Goal: Task Accomplishment & Management: Manage account settings

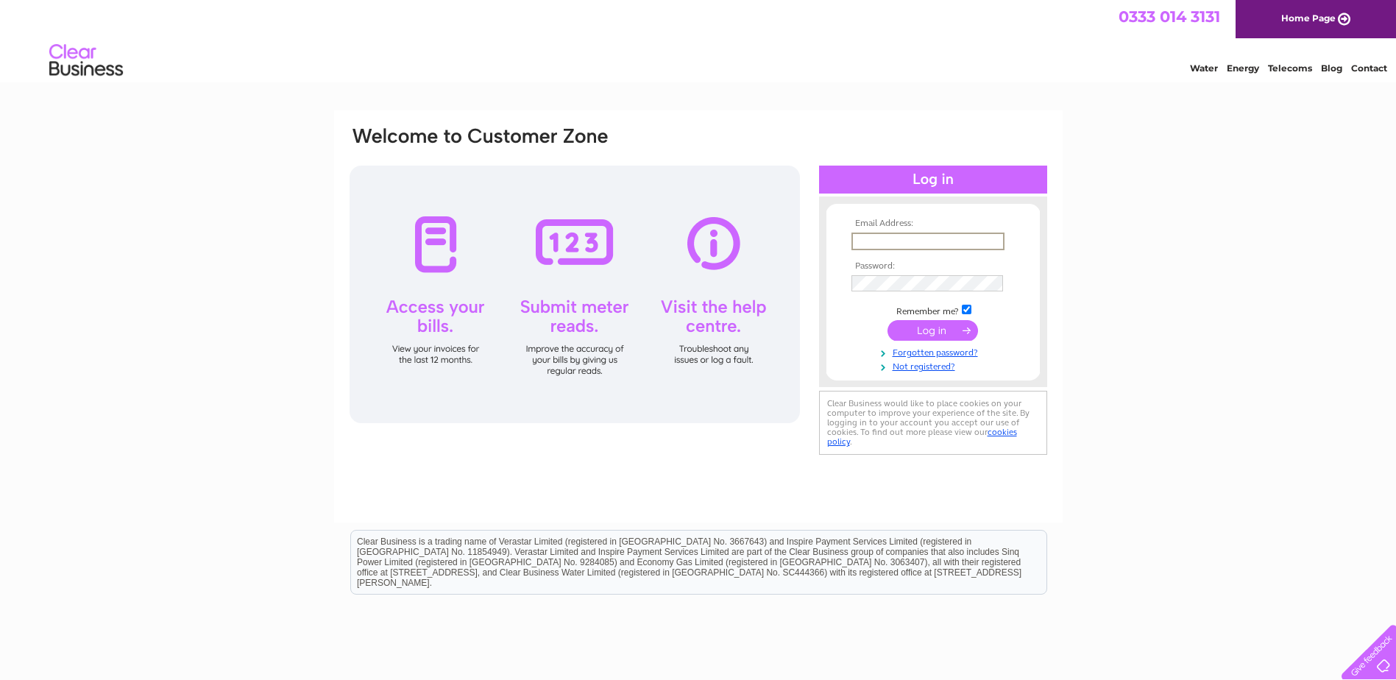
click at [852, 241] on input "text" at bounding box center [928, 242] width 153 height 18
type input "rnixon990@hotmail.com"
click at [944, 330] on input "submit" at bounding box center [933, 330] width 91 height 21
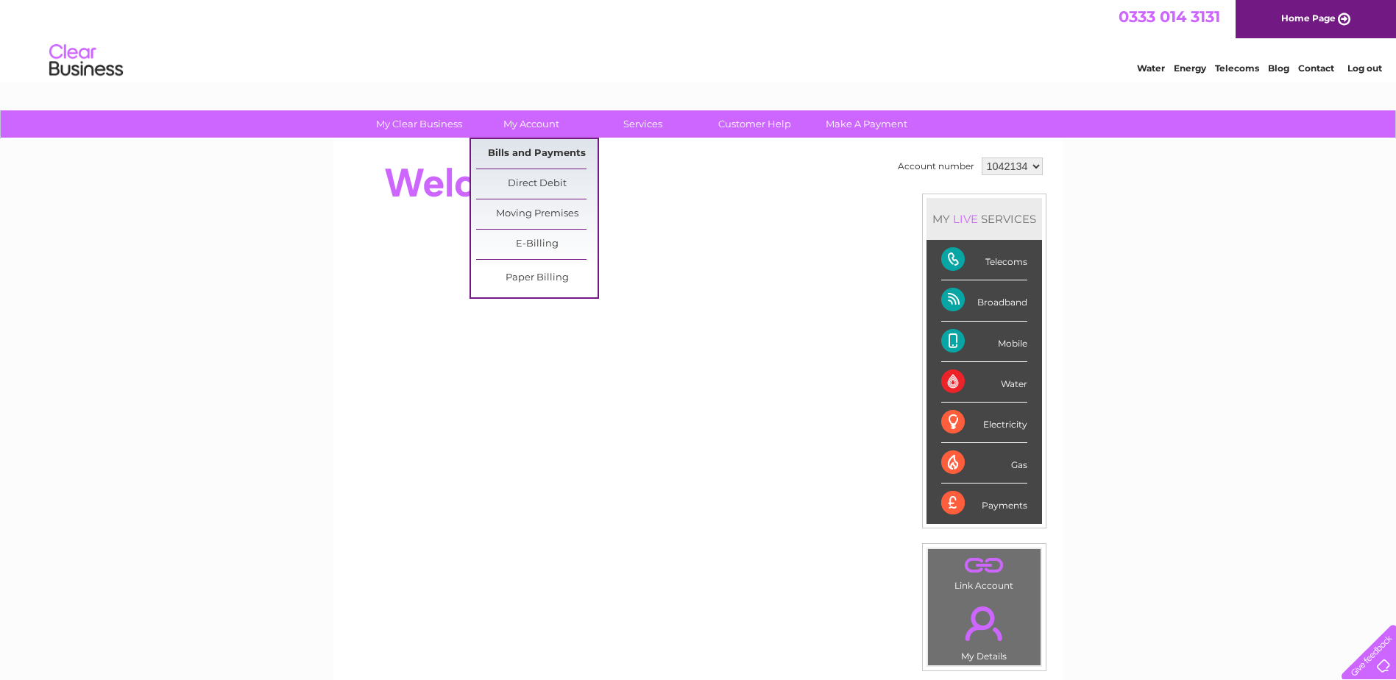
click at [540, 158] on link "Bills and Payments" at bounding box center [536, 153] width 121 height 29
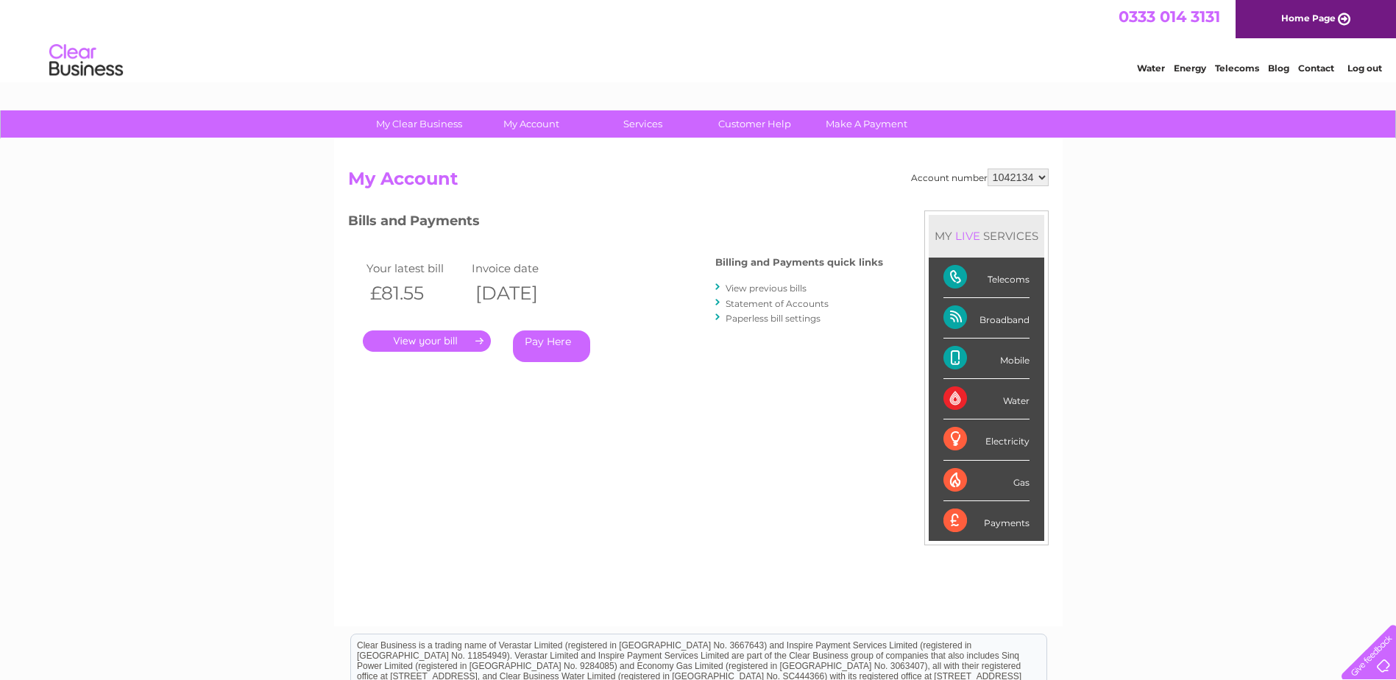
click at [432, 342] on link "." at bounding box center [427, 341] width 128 height 21
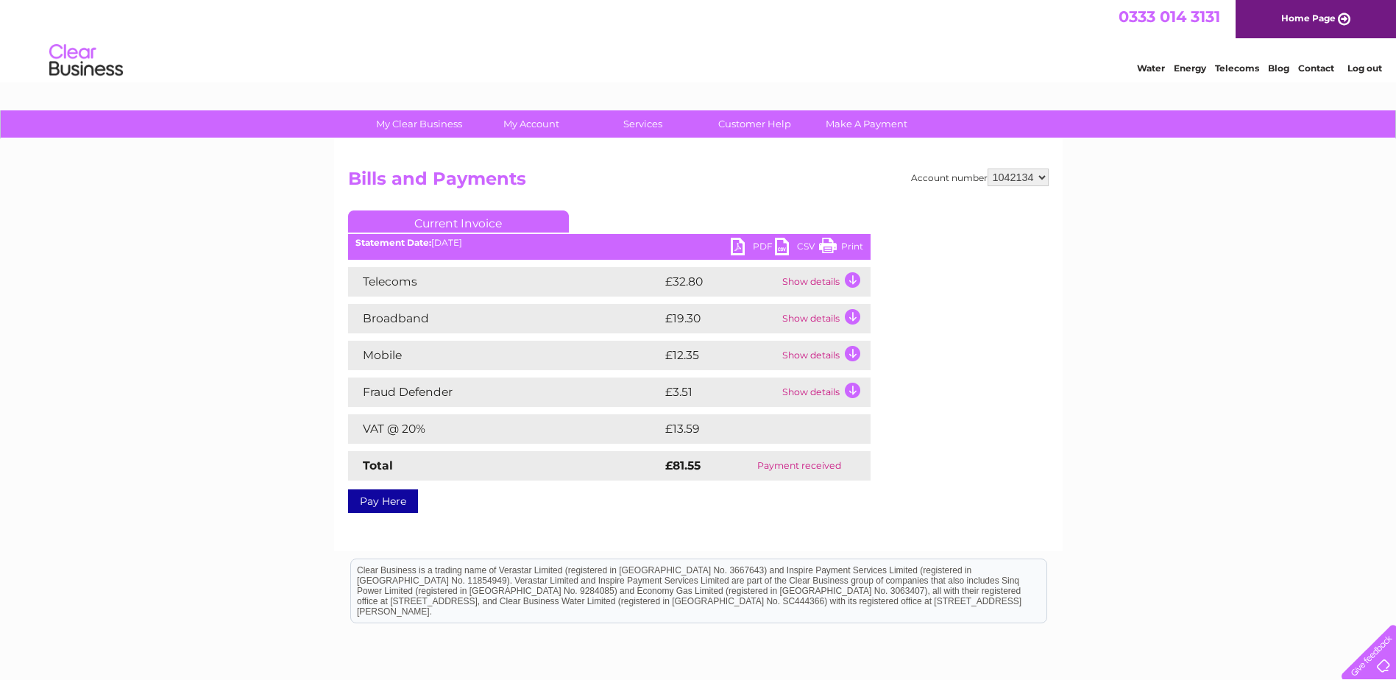
drag, startPoint x: 835, startPoint y: 243, endPoint x: 118, endPoint y: 44, distance: 744.0
click at [835, 243] on link "Print" at bounding box center [841, 248] width 44 height 21
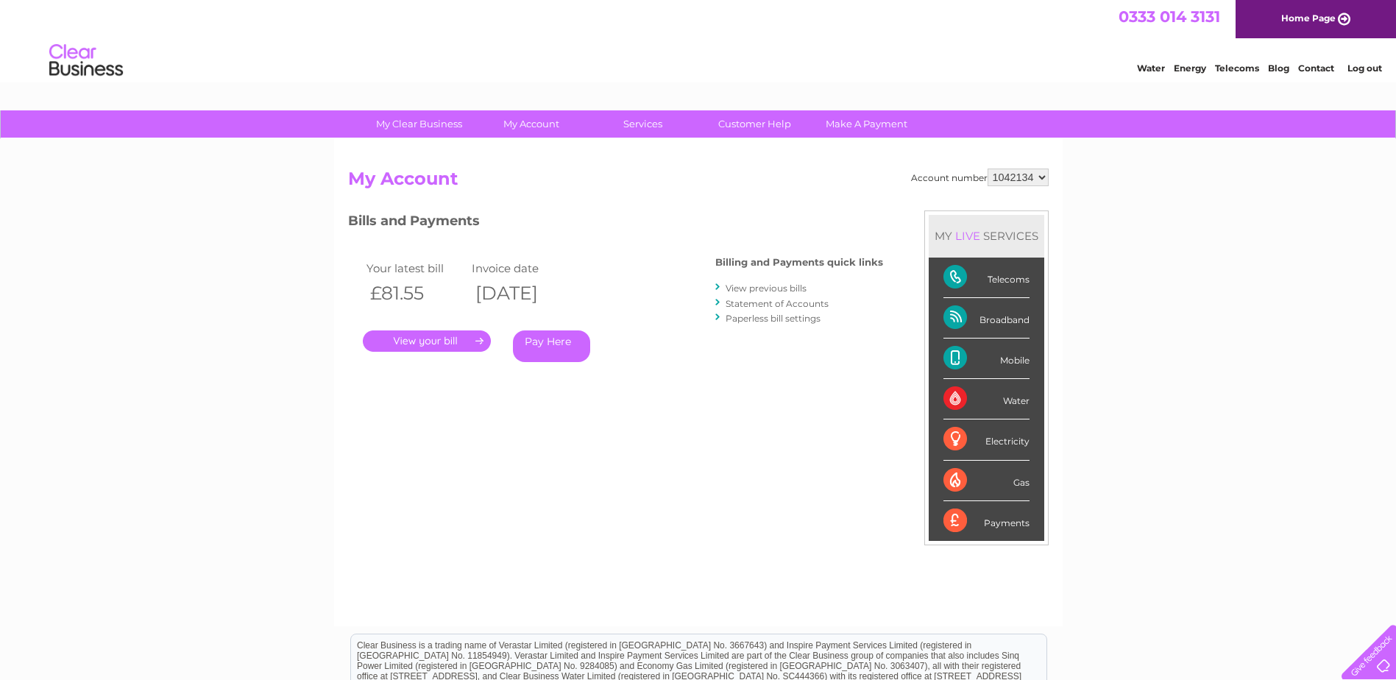
click at [743, 287] on link "View previous bills" at bounding box center [766, 288] width 81 height 11
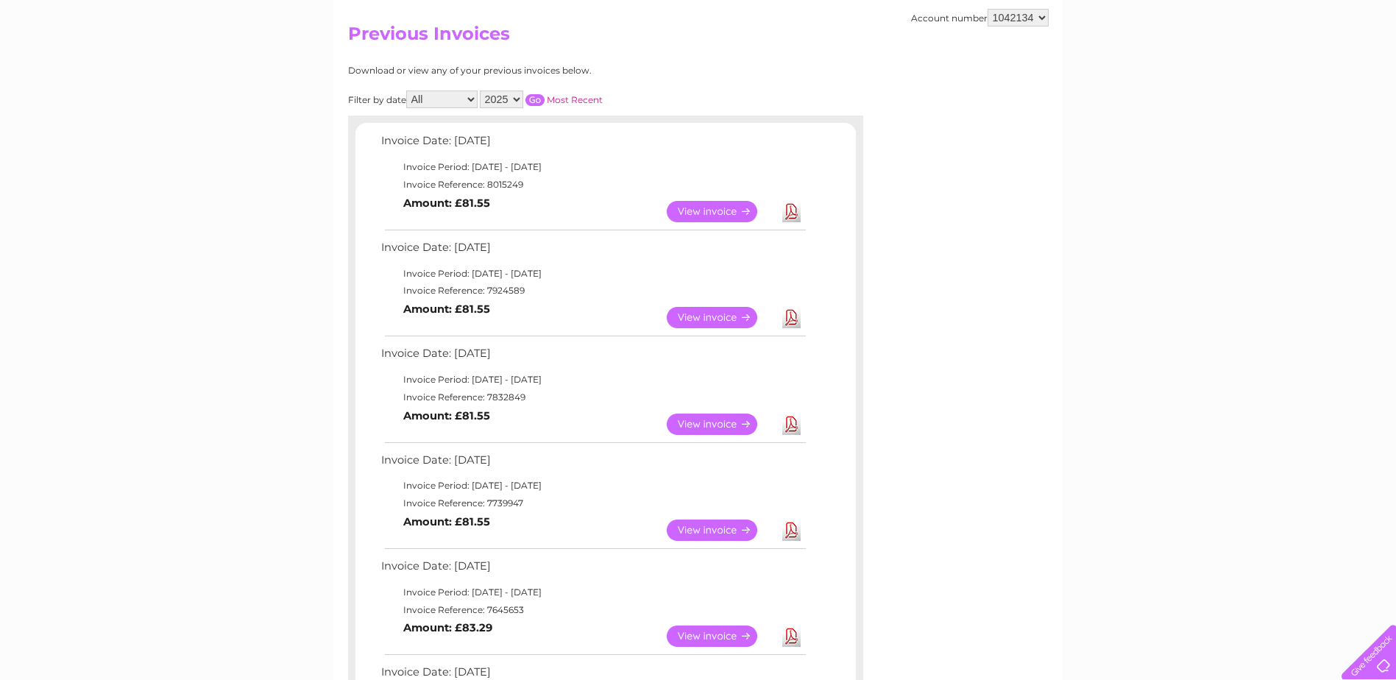
scroll to position [147, 0]
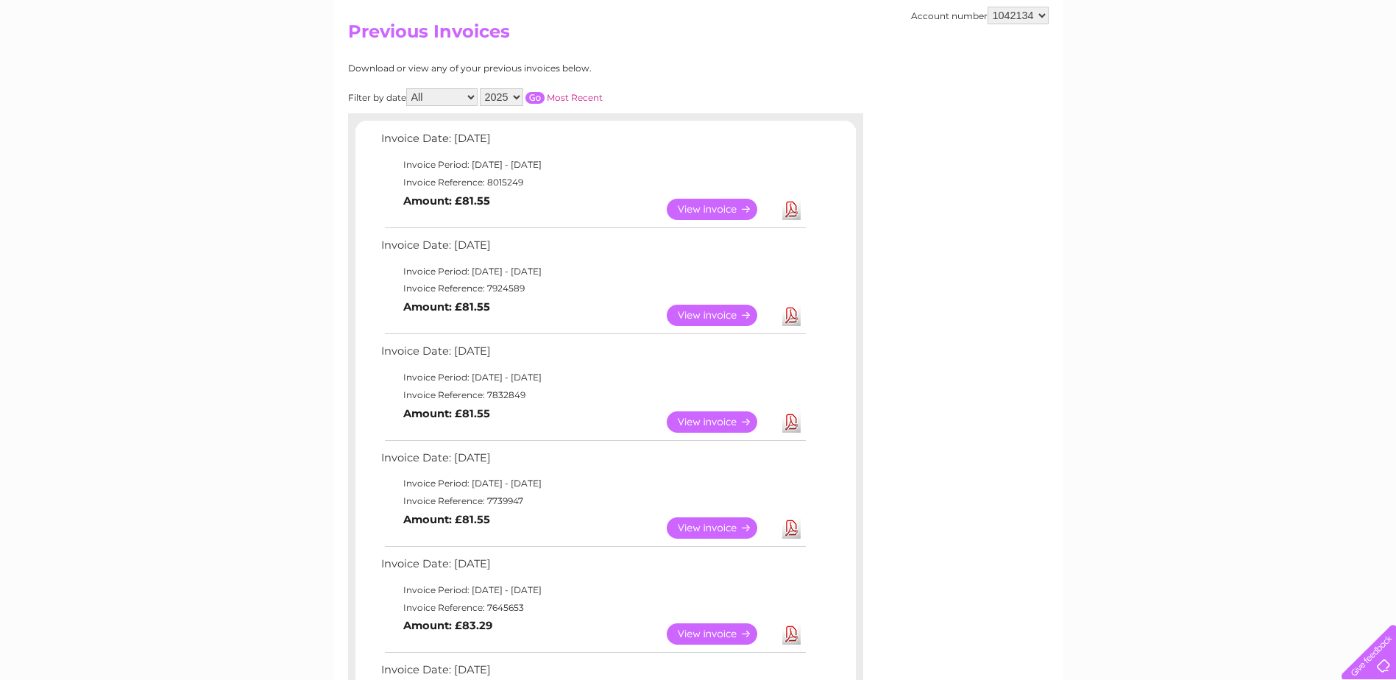
click at [709, 425] on link "View" at bounding box center [721, 421] width 108 height 21
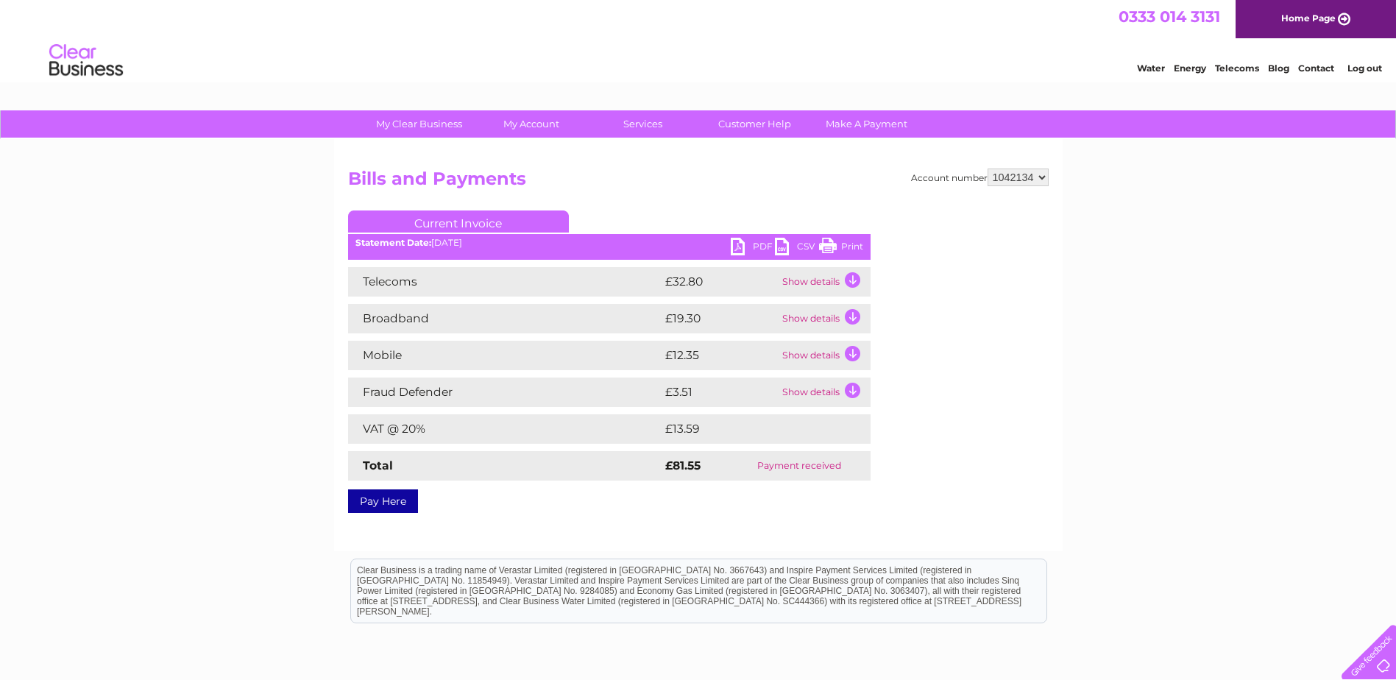
drag, startPoint x: 824, startPoint y: 244, endPoint x: 95, endPoint y: 48, distance: 754.8
click at [824, 244] on link "Print" at bounding box center [841, 248] width 44 height 21
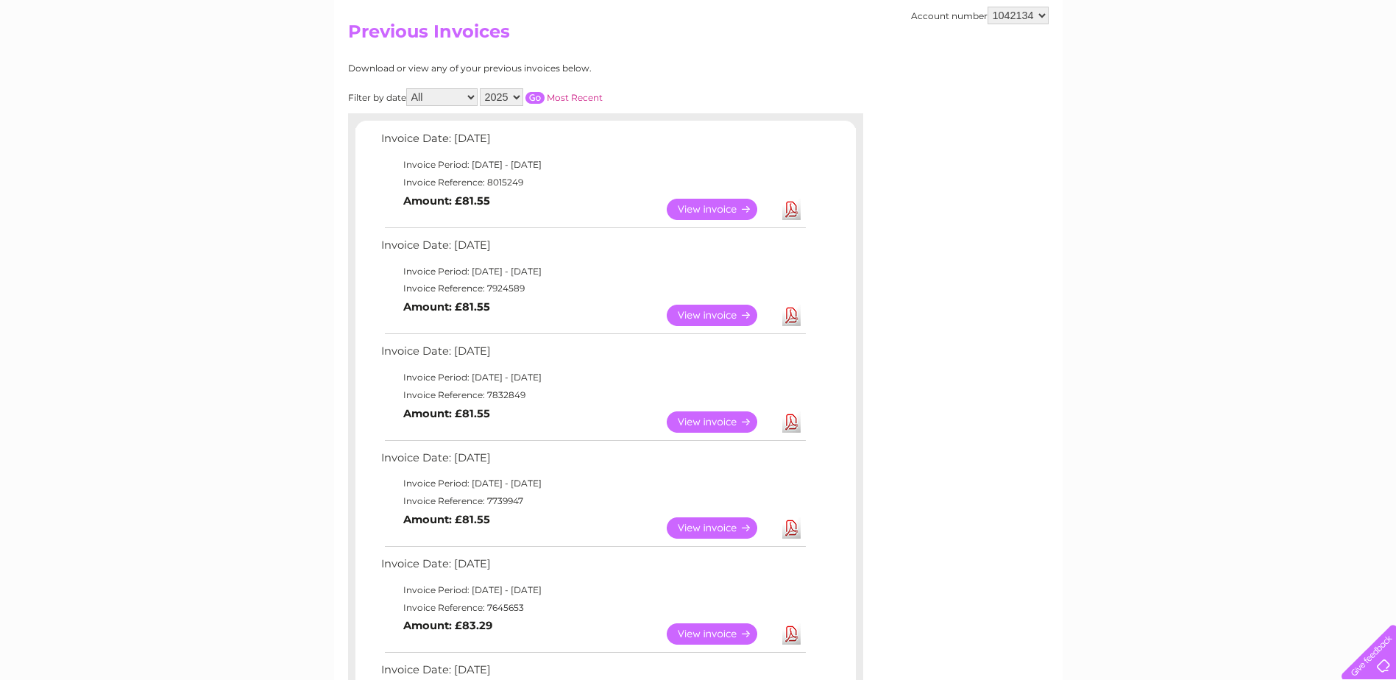
click at [708, 322] on link "View" at bounding box center [721, 315] width 108 height 21
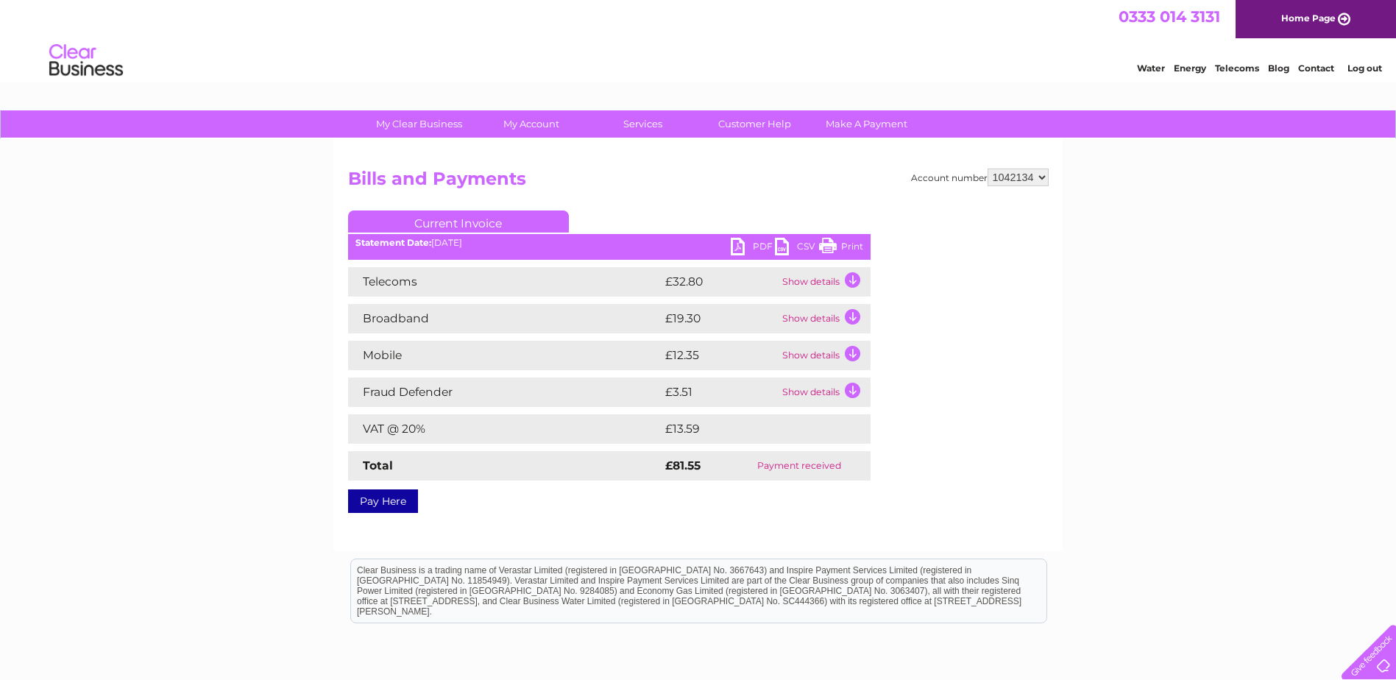
click at [840, 248] on link "Print" at bounding box center [841, 248] width 44 height 21
click at [1359, 73] on link "Log out" at bounding box center [1365, 68] width 35 height 11
